Goal: Task Accomplishment & Management: Manage account settings

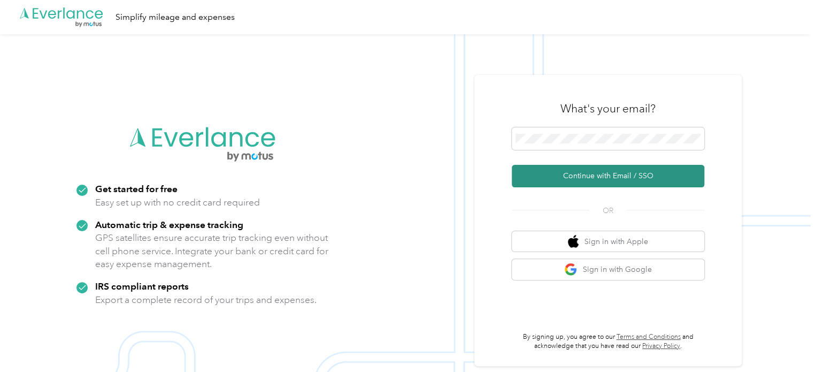
click at [583, 178] on button "Continue with Email / SSO" at bounding box center [608, 176] width 193 height 22
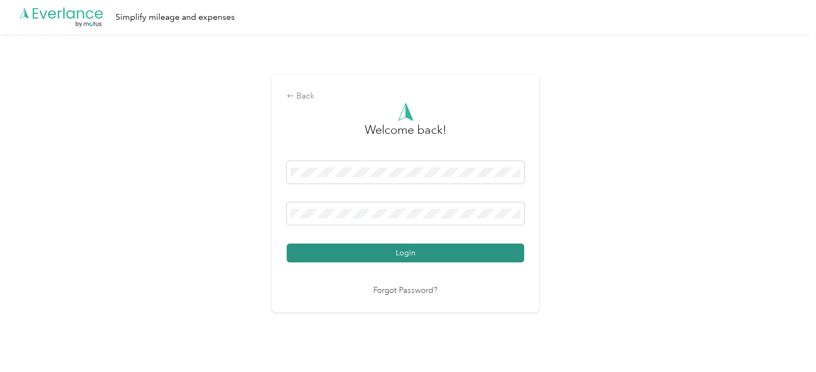
click at [364, 249] on button "Login" at bounding box center [405, 252] width 237 height 19
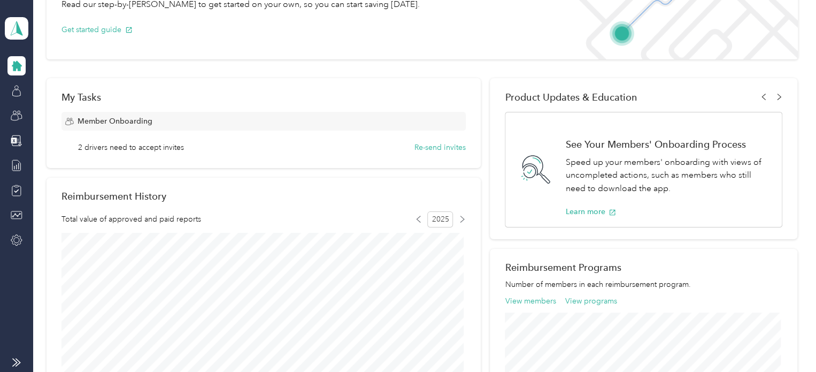
scroll to position [53, 0]
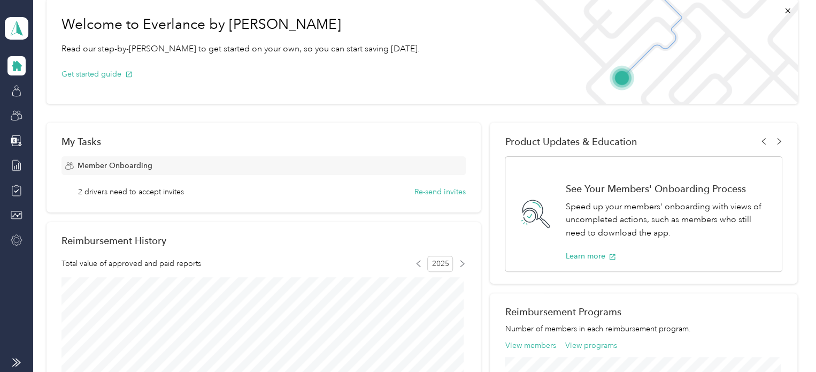
click at [9, 239] on div at bounding box center [16, 240] width 18 height 19
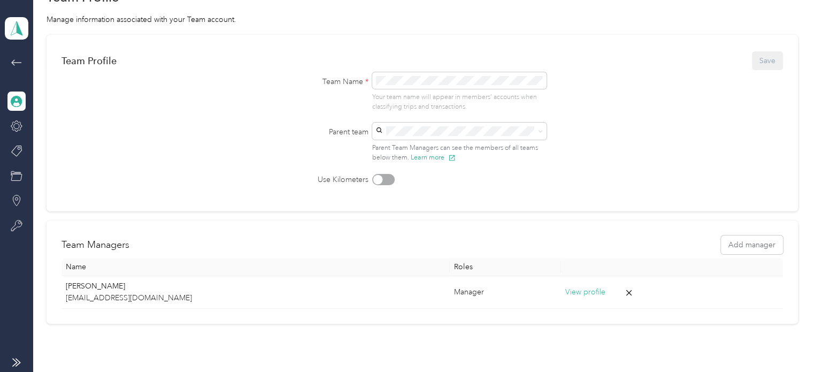
click at [14, 62] on icon at bounding box center [16, 62] width 13 height 13
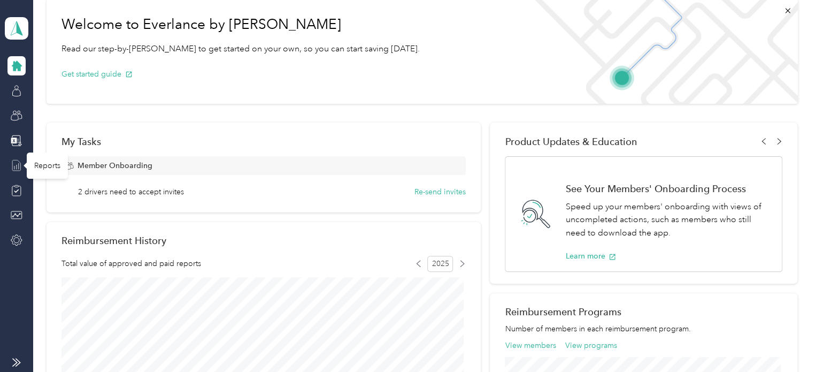
click at [12, 164] on icon at bounding box center [16, 165] width 8 height 11
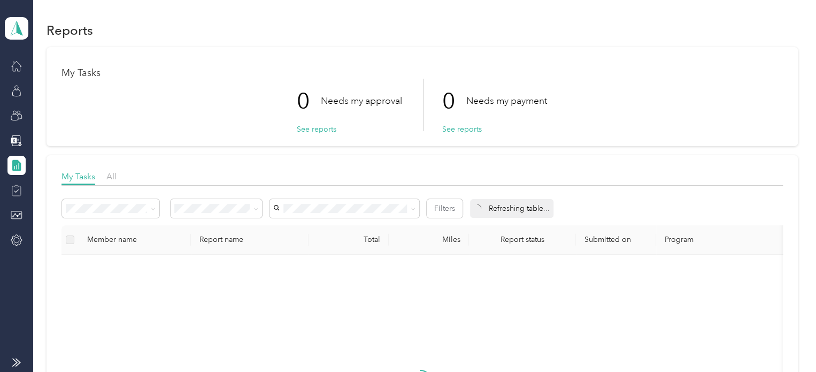
click at [16, 183] on div at bounding box center [16, 190] width 18 height 19
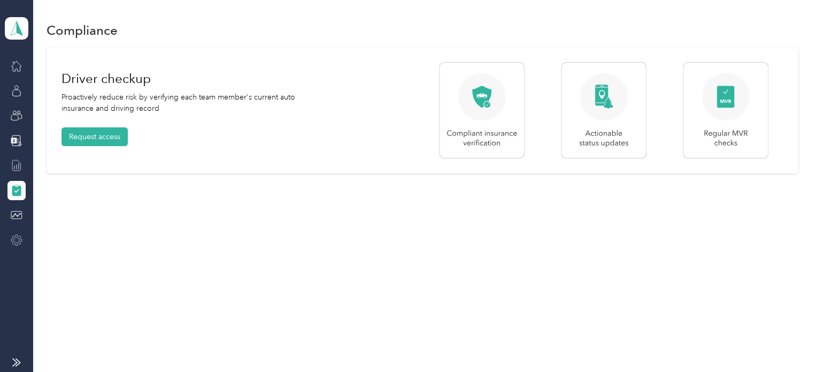
click at [15, 242] on icon at bounding box center [16, 239] width 11 height 11
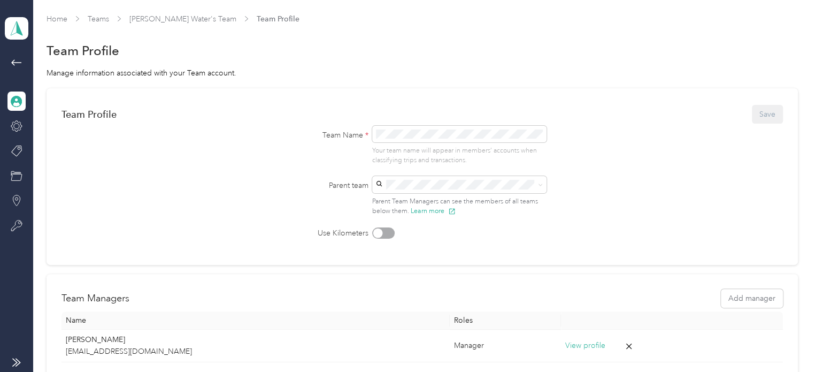
click at [13, 107] on div at bounding box center [16, 100] width 18 height 19
click at [13, 60] on icon at bounding box center [16, 62] width 10 height 6
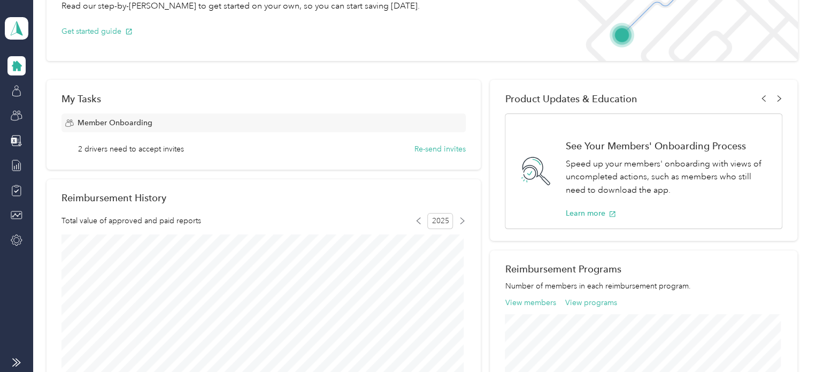
scroll to position [53, 0]
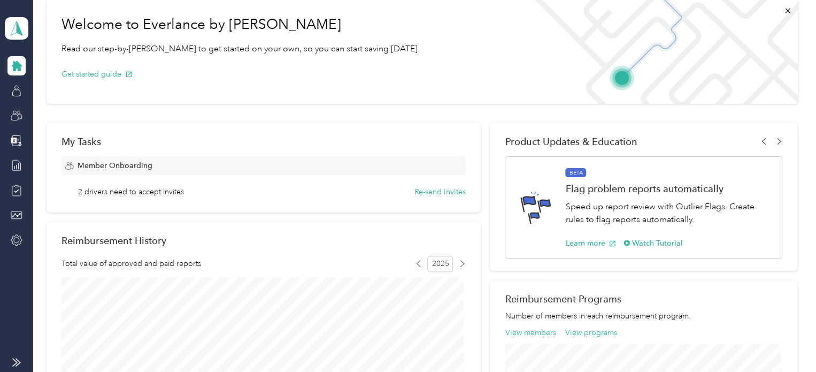
click at [17, 71] on icon at bounding box center [17, 66] width 12 height 12
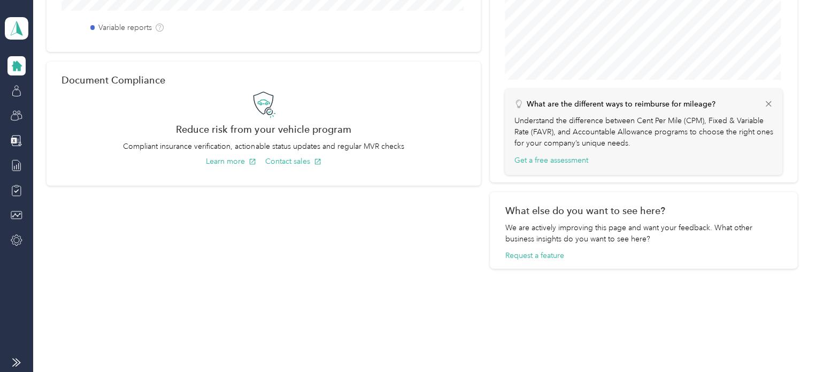
scroll to position [477, 0]
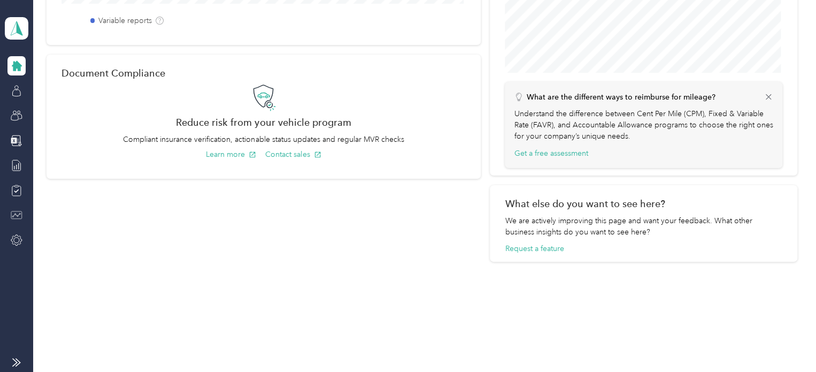
click at [17, 211] on icon at bounding box center [17, 215] width 12 height 12
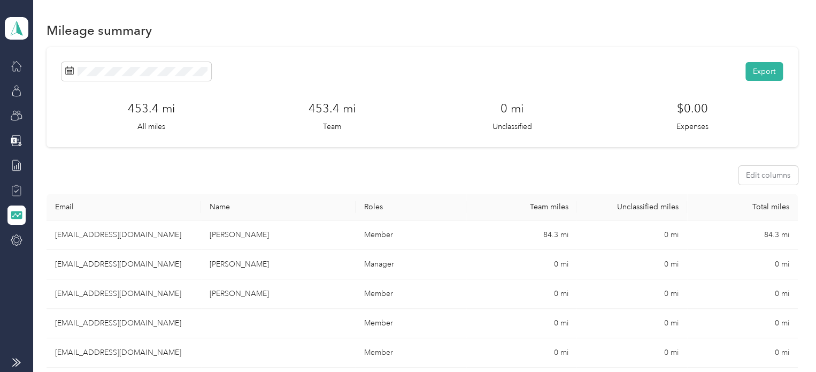
click at [13, 188] on icon at bounding box center [17, 191] width 12 height 12
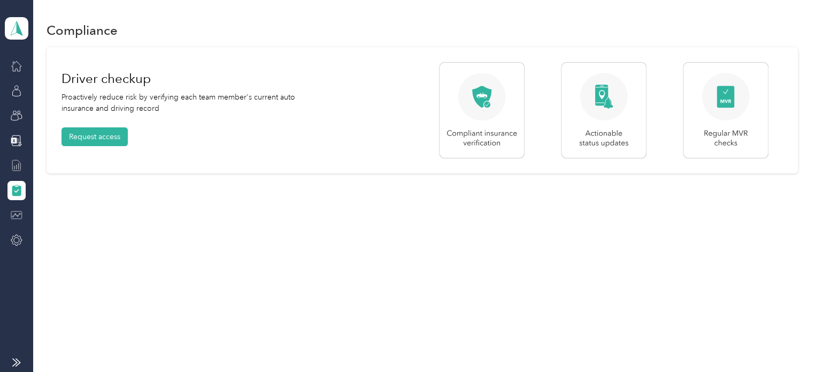
click at [17, 162] on icon at bounding box center [17, 165] width 12 height 12
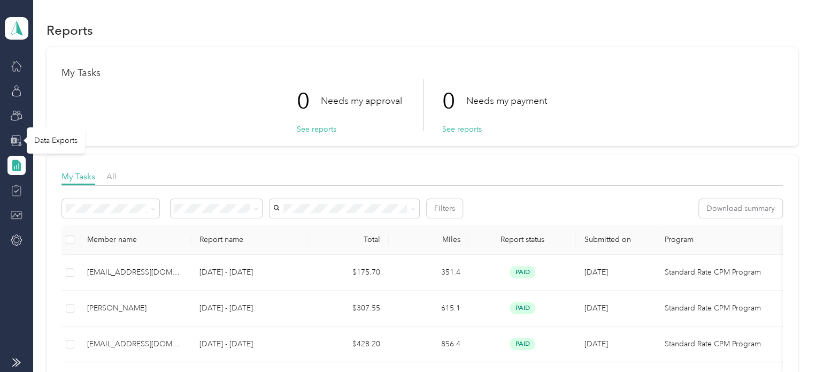
click at [13, 136] on icon at bounding box center [17, 141] width 12 height 12
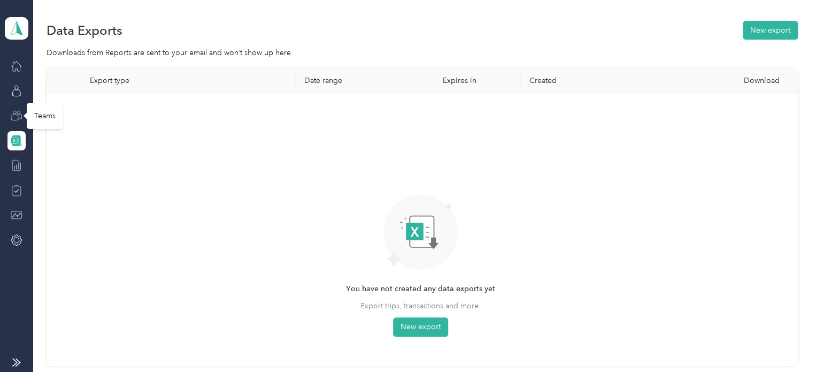
click at [19, 113] on icon at bounding box center [17, 116] width 12 height 12
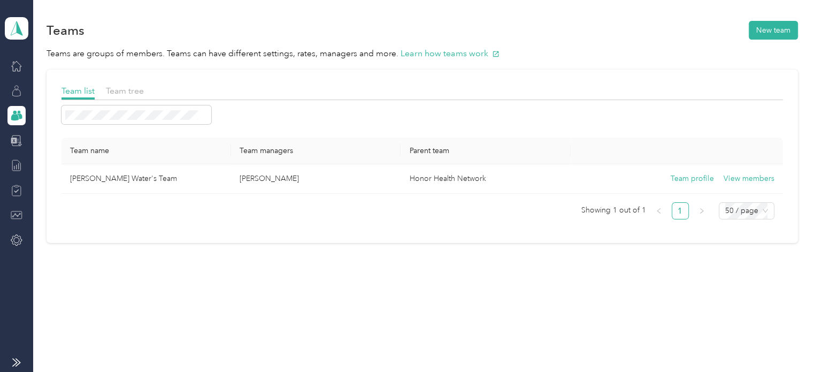
click at [13, 85] on icon at bounding box center [17, 91] width 12 height 12
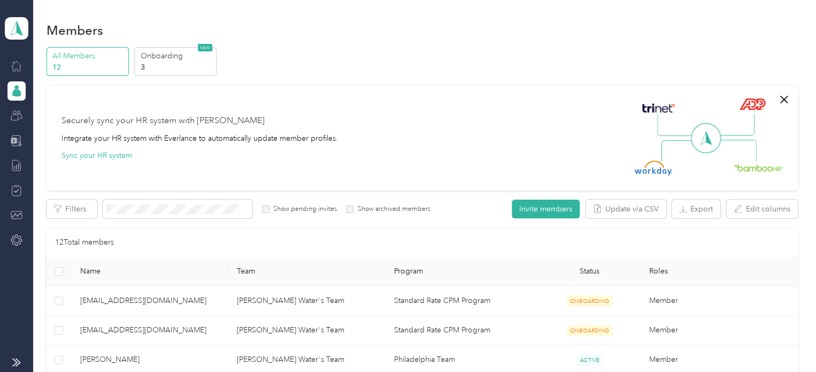
click at [18, 64] on icon at bounding box center [17, 66] width 12 height 12
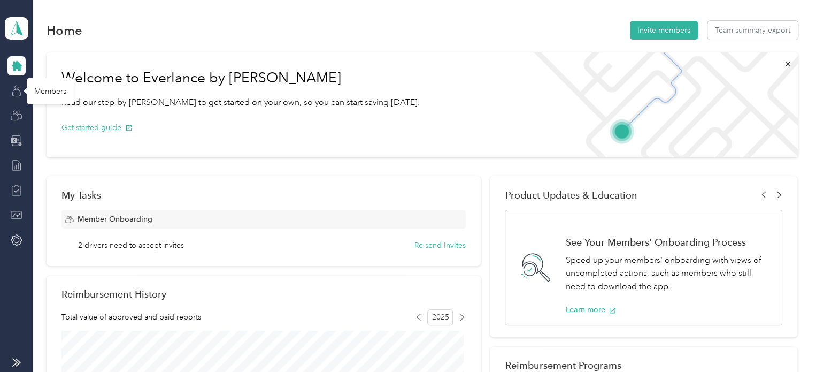
click at [17, 87] on icon at bounding box center [17, 91] width 12 height 12
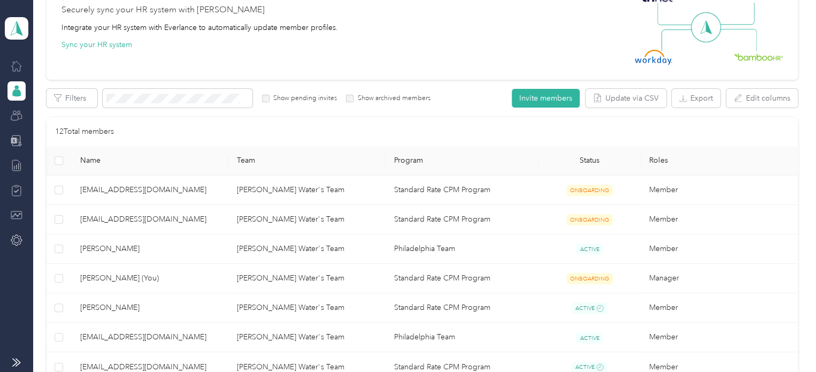
scroll to position [160, 0]
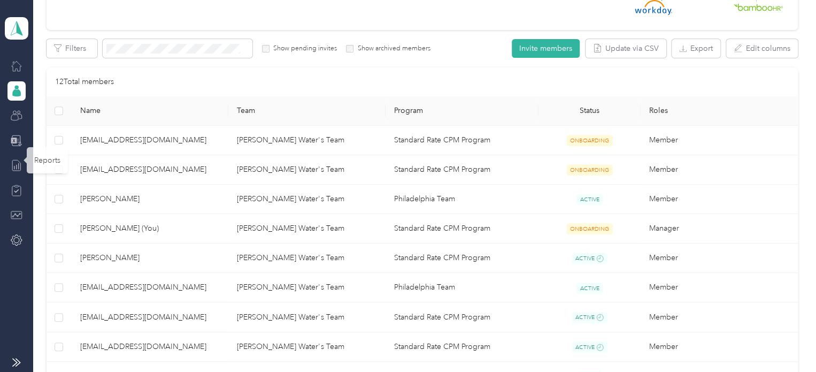
click at [14, 143] on icon at bounding box center [17, 141] width 12 height 12
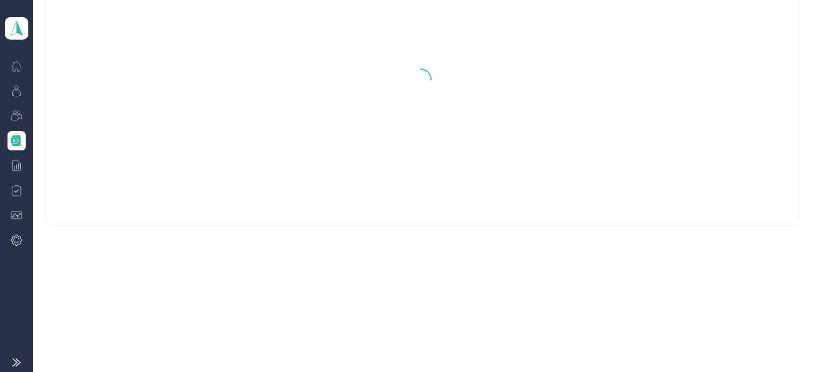
scroll to position [141, 0]
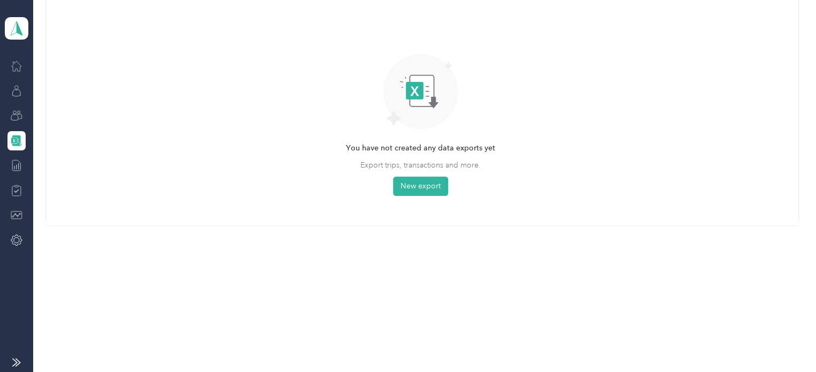
click at [16, 64] on icon at bounding box center [17, 66] width 12 height 12
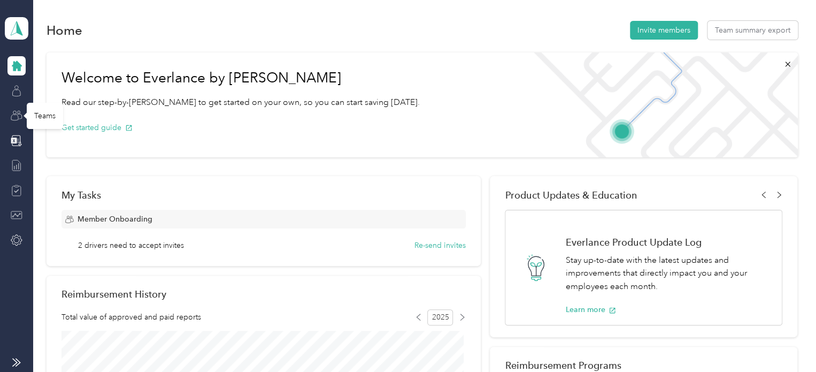
click at [17, 116] on icon at bounding box center [17, 116] width 12 height 12
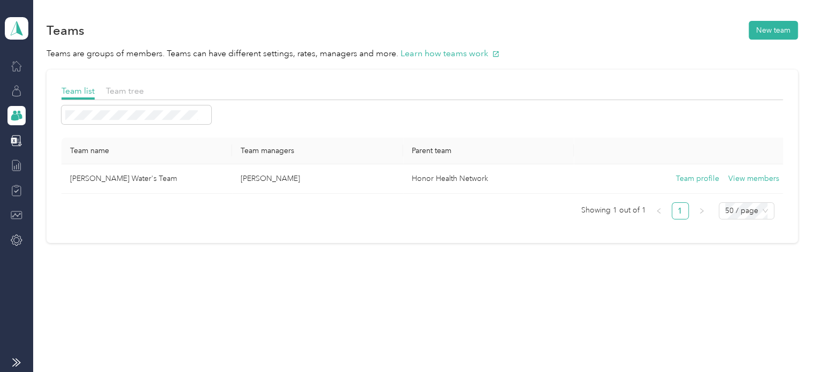
click at [15, 90] on icon at bounding box center [17, 91] width 12 height 12
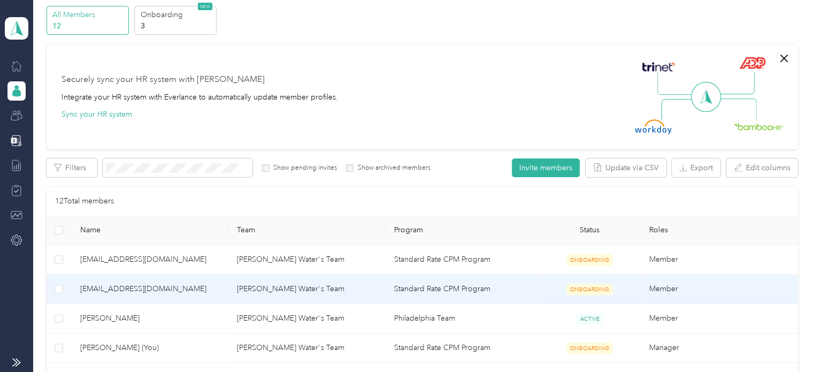
scroll to position [160, 0]
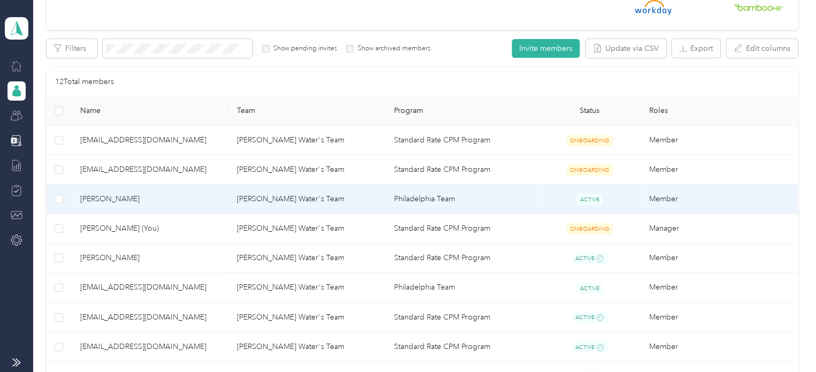
click at [102, 196] on span "[PERSON_NAME]" at bounding box center [150, 199] width 140 height 12
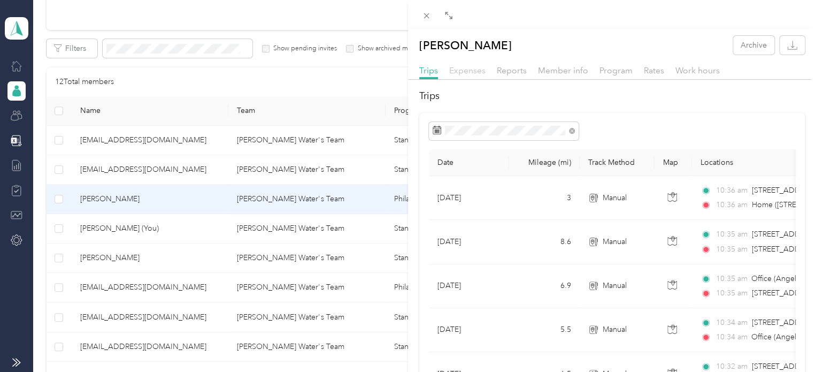
click at [459, 71] on span "Expenses" at bounding box center [467, 70] width 36 height 10
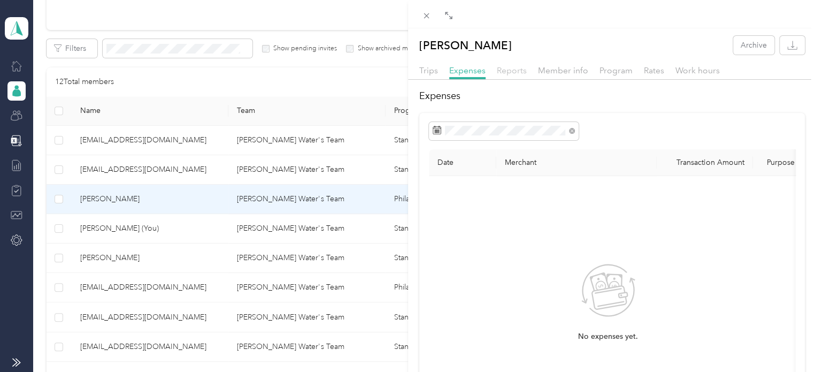
click at [501, 72] on span "Reports" at bounding box center [512, 70] width 30 height 10
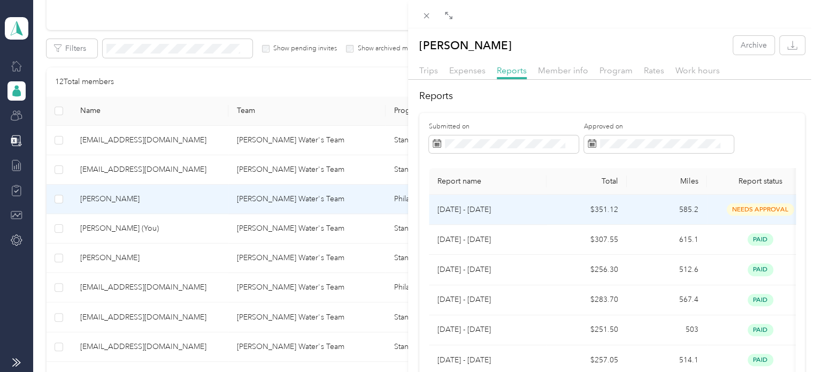
click at [741, 210] on span "needs approval" at bounding box center [760, 209] width 67 height 12
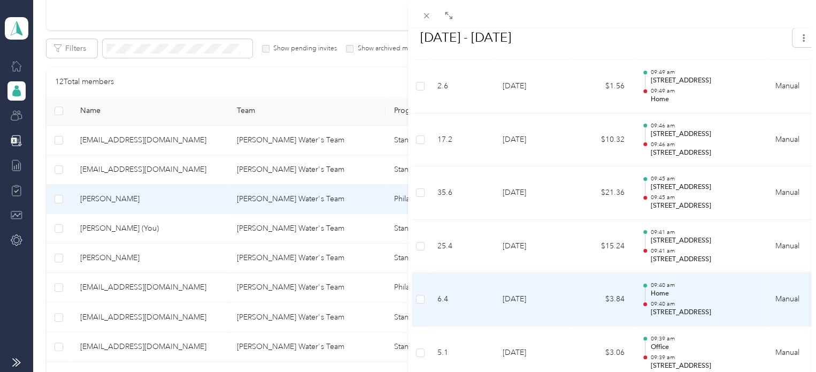
scroll to position [2567, 0]
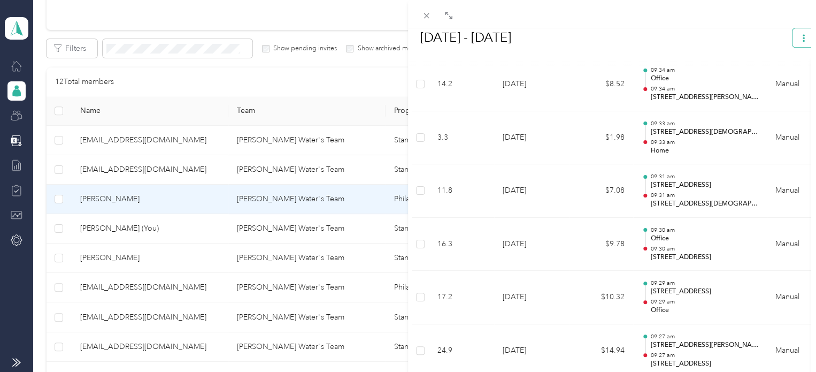
click at [800, 36] on icon "button" at bounding box center [803, 37] width 7 height 7
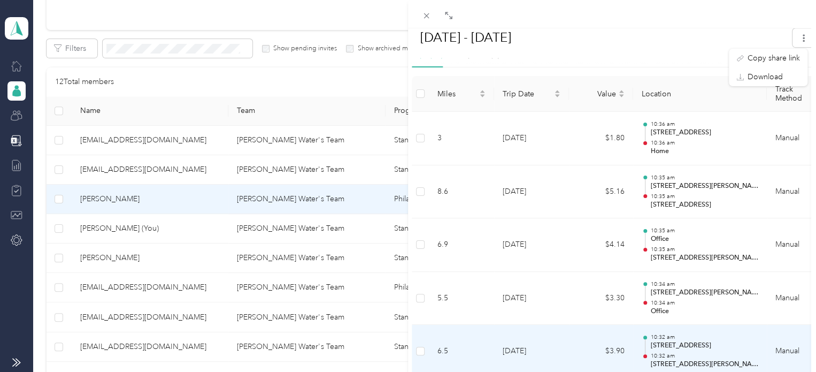
scroll to position [53, 0]
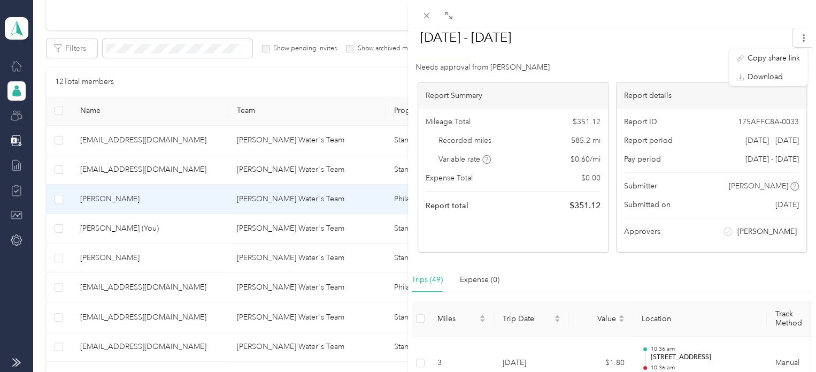
click at [673, 65] on div at bounding box center [612, 61] width 406 height 11
click at [658, 59] on div at bounding box center [612, 61] width 406 height 11
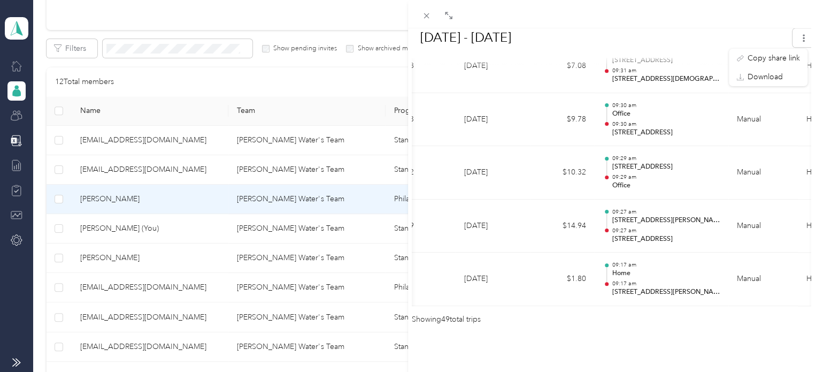
scroll to position [0, 0]
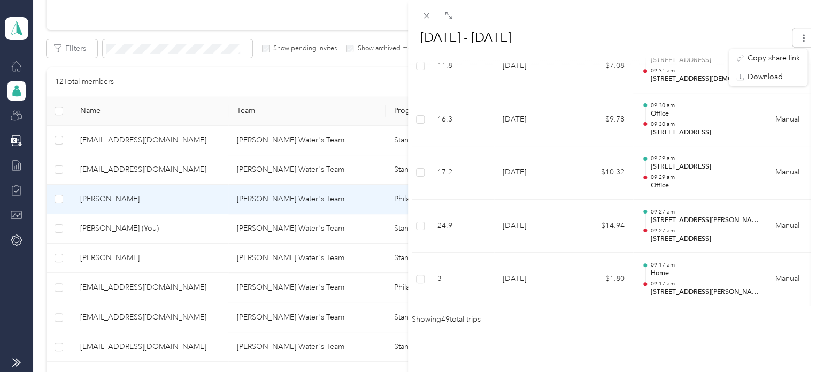
click at [731, 16] on div at bounding box center [612, 14] width 408 height 28
click at [603, 14] on div at bounding box center [612, 14] width 408 height 28
click at [422, 20] on icon at bounding box center [426, 15] width 9 height 9
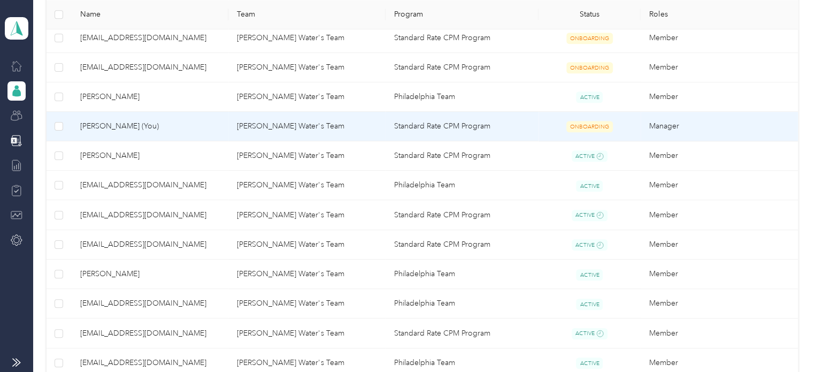
scroll to position [321, 0]
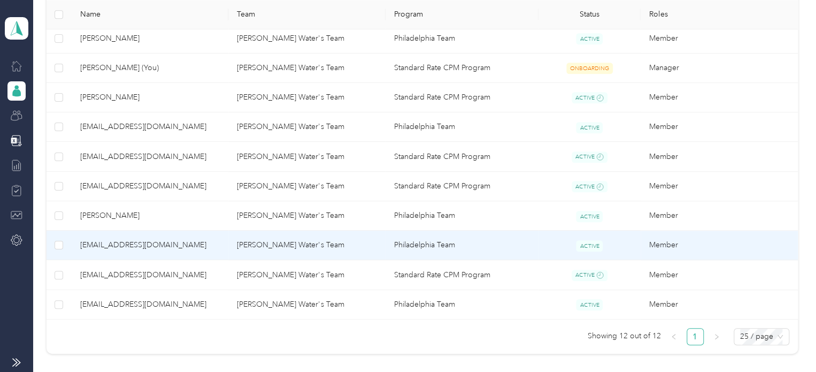
click at [143, 242] on span "[EMAIL_ADDRESS][DOMAIN_NAME]" at bounding box center [150, 245] width 140 height 12
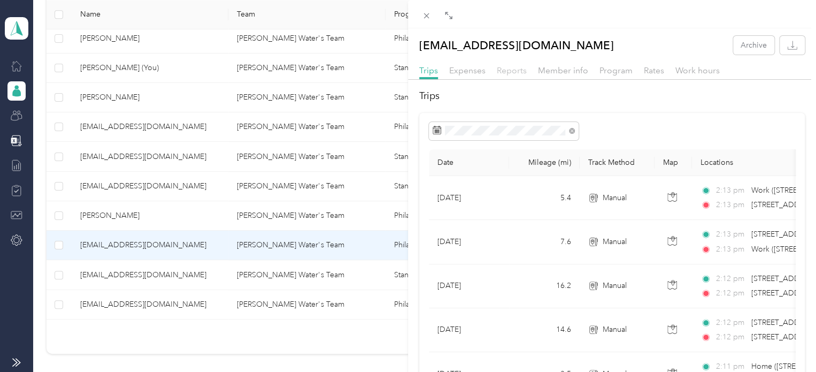
click at [501, 72] on span "Reports" at bounding box center [512, 70] width 30 height 10
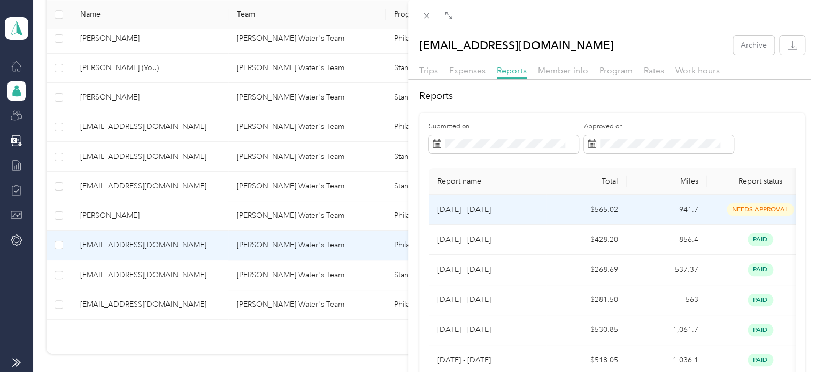
click at [747, 213] on span "needs approval" at bounding box center [760, 209] width 67 height 12
